Goal: Task Accomplishment & Management: Use online tool/utility

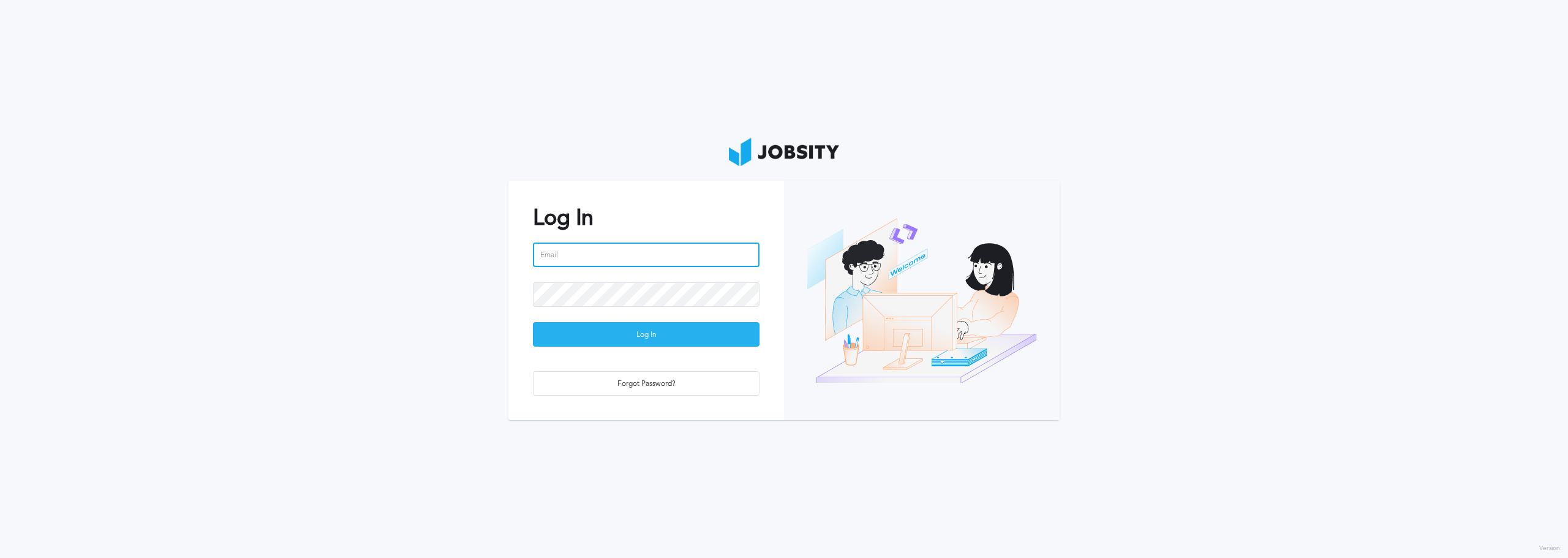
type input "[EMAIL_ADDRESS][DOMAIN_NAME]"
click at [605, 337] on div "Log In" at bounding box center [646, 335] width 225 height 25
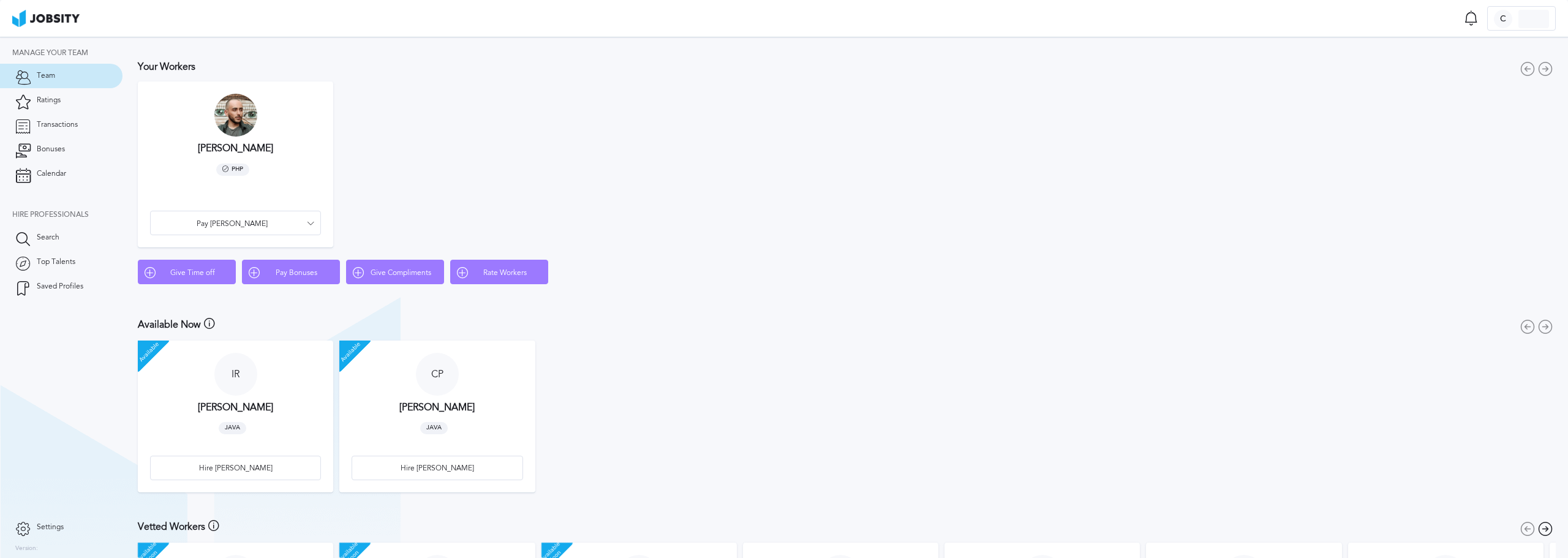
click at [194, 152] on article "[PERSON_NAME] [PERSON_NAME] PHP Pay [PERSON_NAME]" at bounding box center [235, 164] width 195 height 166
